Goal: Navigation & Orientation: Find specific page/section

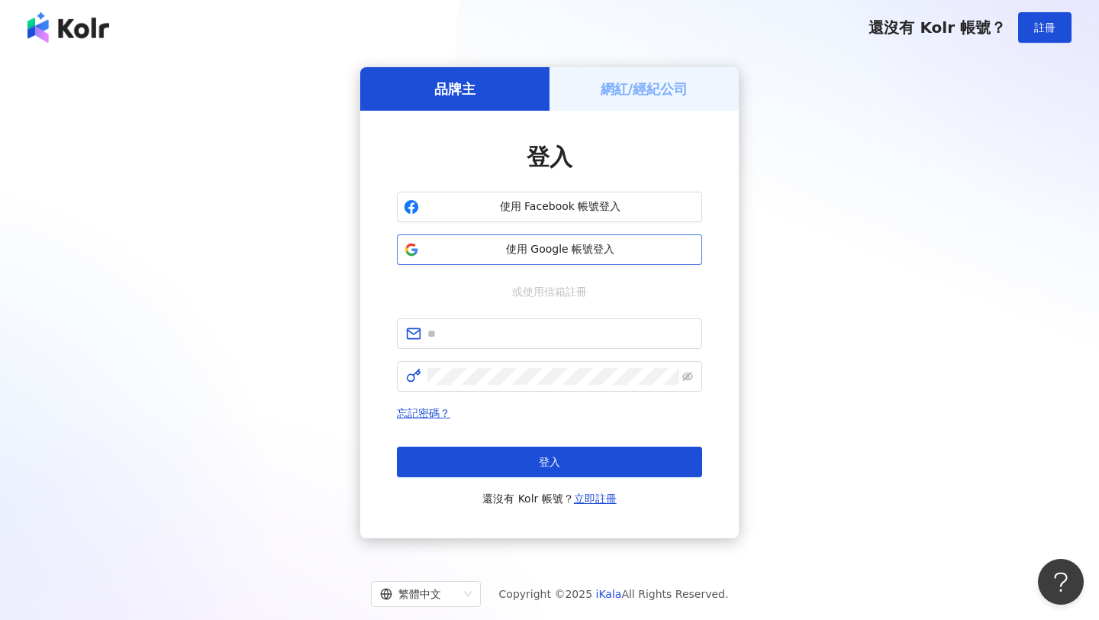
click at [543, 250] on span "使用 Google 帳號登入" at bounding box center [560, 249] width 270 height 15
click at [595, 243] on span "使用 Google 帳號登入" at bounding box center [560, 249] width 270 height 15
click at [475, 87] on div "品牌主" at bounding box center [454, 88] width 189 height 43
click at [533, 246] on span "使用 Google 帳號登入" at bounding box center [560, 249] width 270 height 15
click at [69, 30] on img at bounding box center [68, 27] width 82 height 31
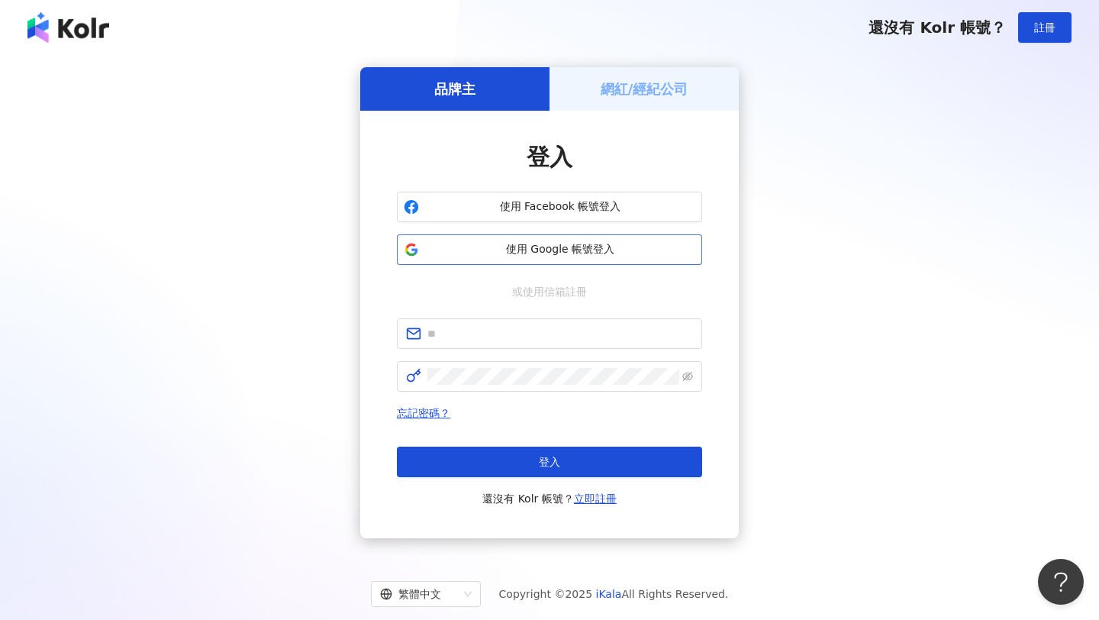
click at [563, 241] on button "使用 Google 帳號登入" at bounding box center [549, 249] width 305 height 31
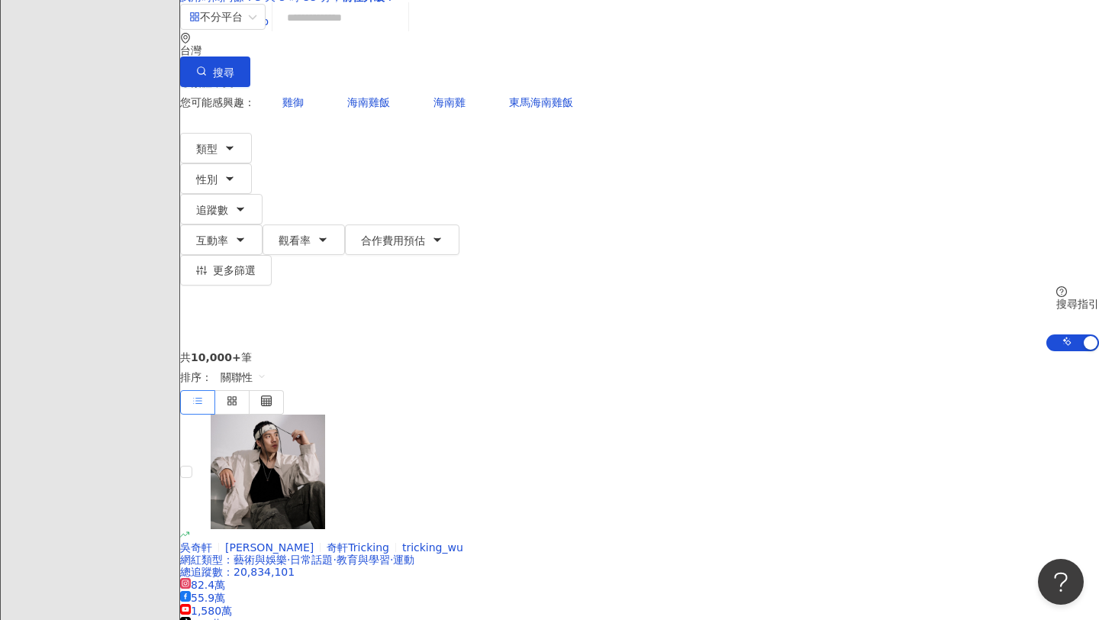
scroll to position [65, 0]
